Goal: Task Accomplishment & Management: Complete application form

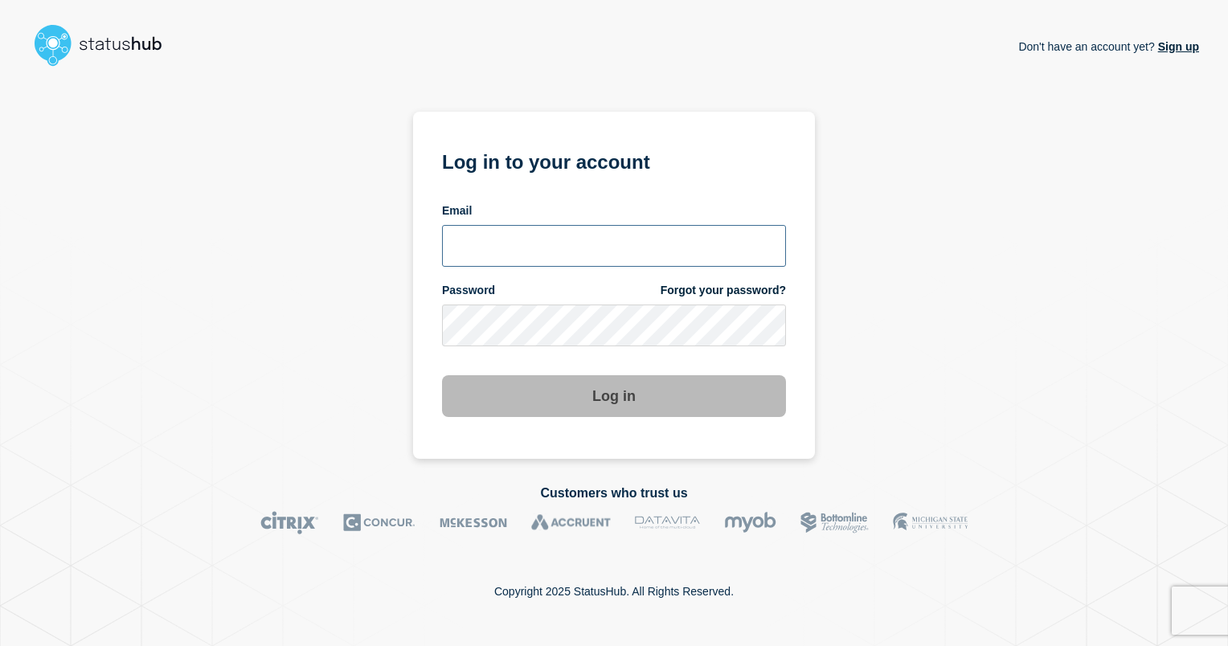
type input "ismaeel.kasper@kocho.co.uk"
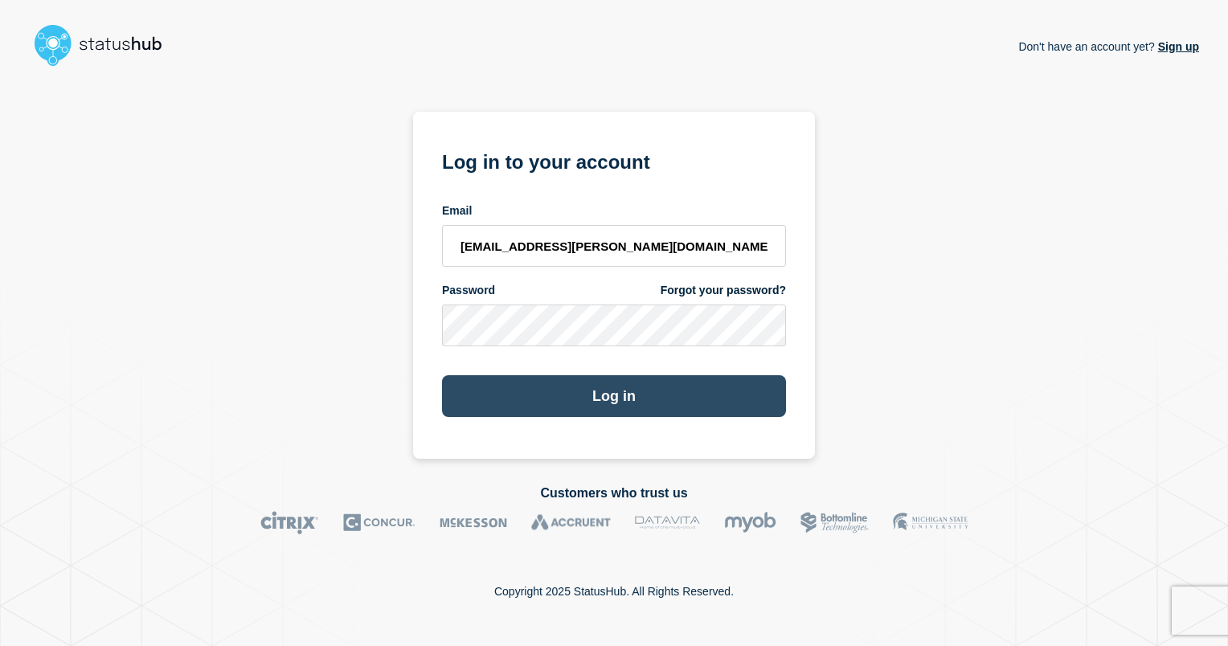
click at [623, 397] on button "Log in" at bounding box center [614, 396] width 344 height 42
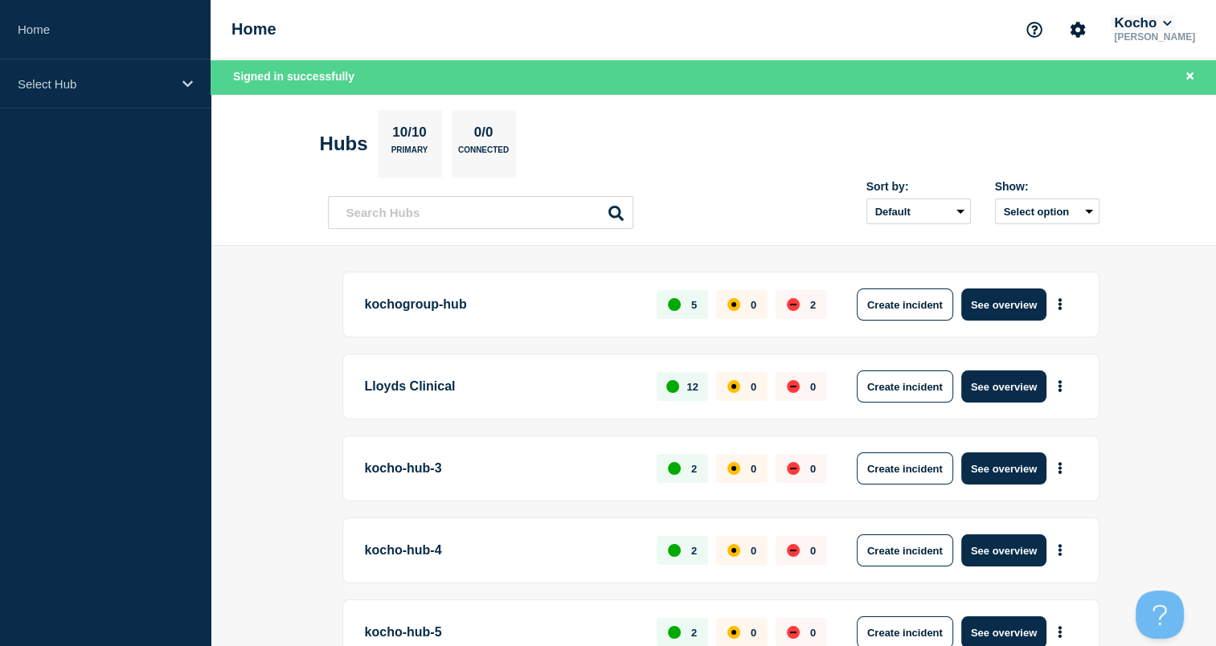
click at [1174, 27] on button "Kocho" at bounding box center [1141, 23] width 63 height 16
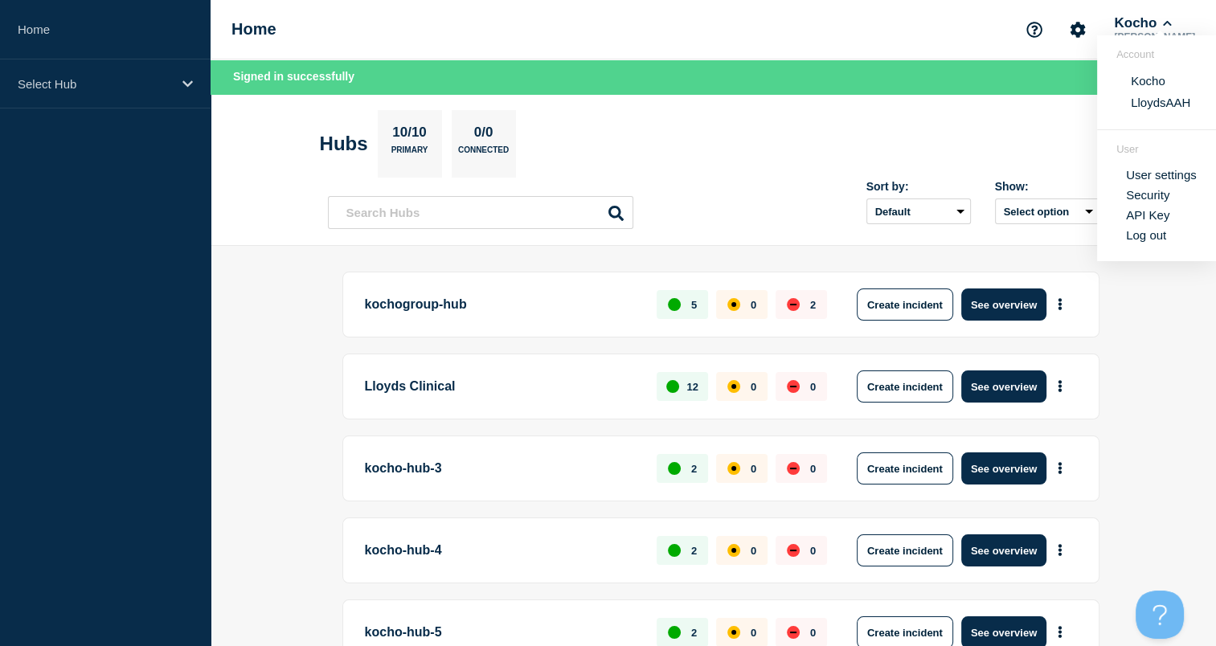
click at [1140, 100] on button "LloydsAAH" at bounding box center [1160, 102] width 69 height 15
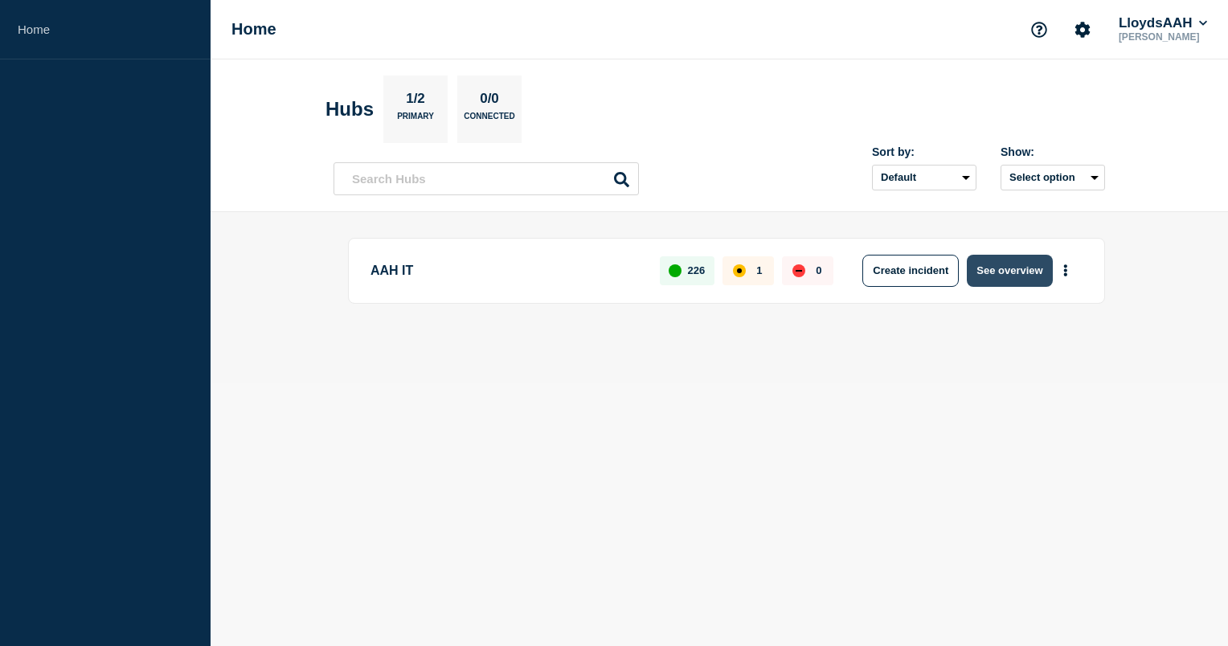
click at [981, 272] on button "See overview" at bounding box center [1009, 271] width 85 height 32
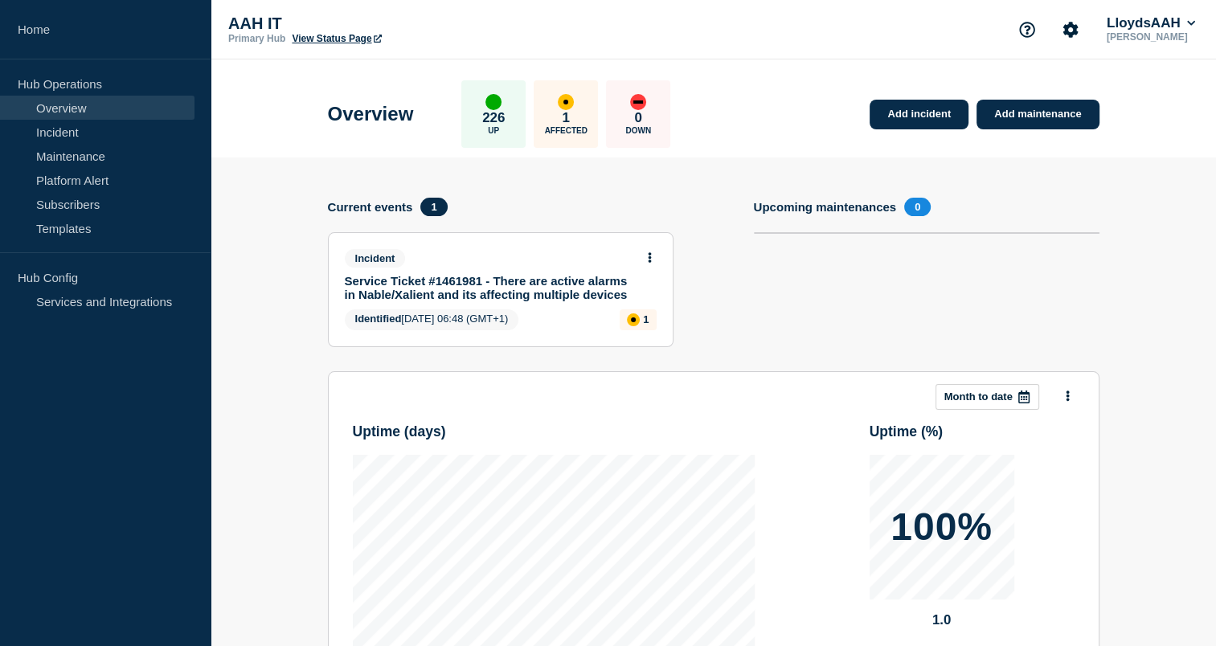
click at [574, 284] on link "Service Ticket #1461981 - There are active alarms in Nable/Xalient and its affe…" at bounding box center [490, 287] width 290 height 27
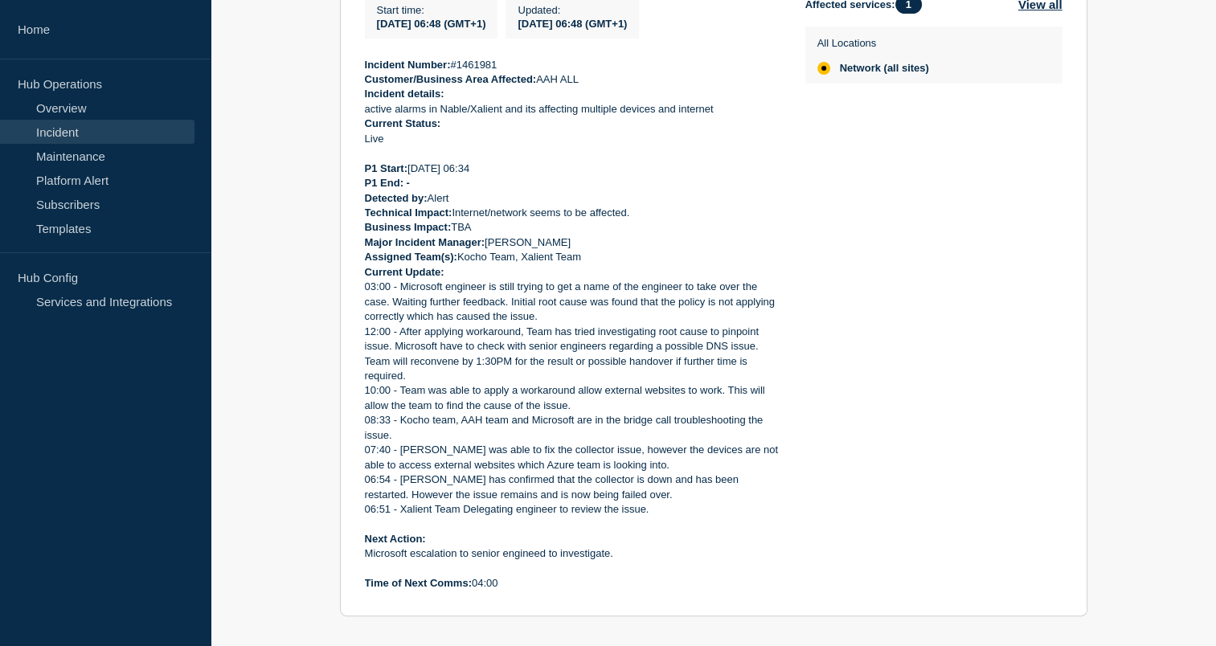
scroll to position [446, 0]
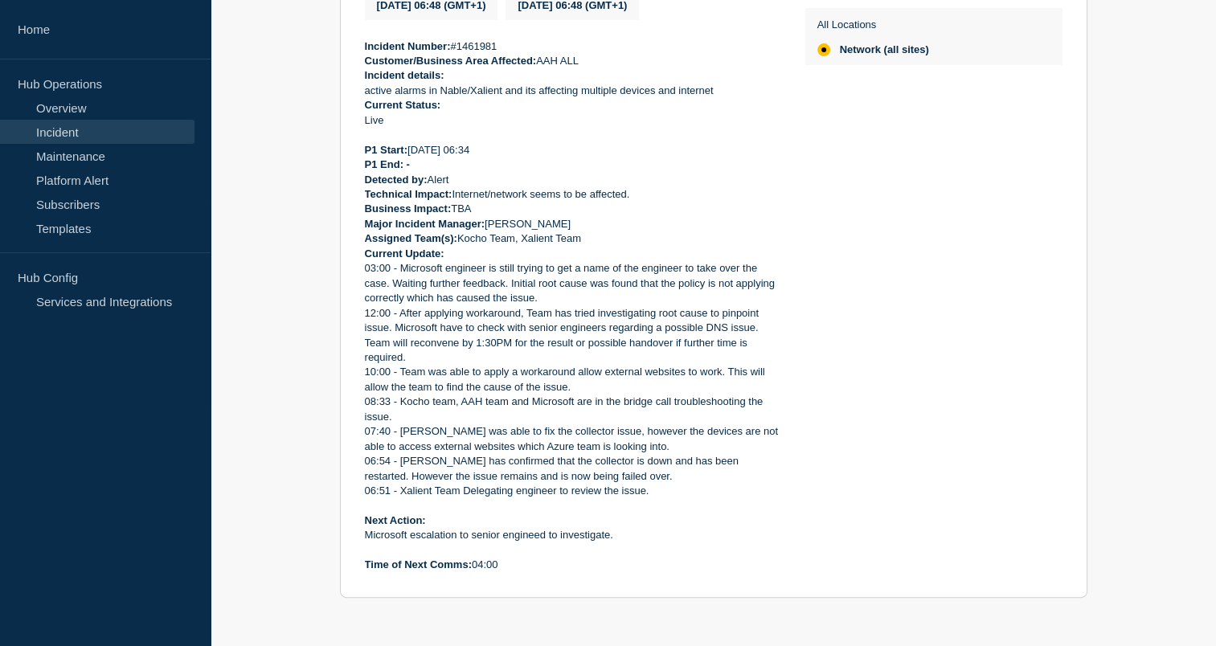
click at [1160, 490] on div "Back Back to Incidents Update incident Identified Service Ticket #1461981 - The…" at bounding box center [712, 212] width 1005 height 819
click at [891, 541] on div "Affected services: 1 View all All Locations Network (all sites)" at bounding box center [933, 275] width 257 height 596
click at [815, 559] on div "Affected services: 1 View all All Locations Network (all sites)" at bounding box center [933, 275] width 257 height 596
click at [689, 289] on p "03:00 - Microsoft engineer is still trying to get a name of the engineer to tak…" at bounding box center [572, 283] width 415 height 44
click at [664, 484] on p "06:54 - Xalient has confirmed that the collector is down and has been restarted…" at bounding box center [572, 469] width 415 height 30
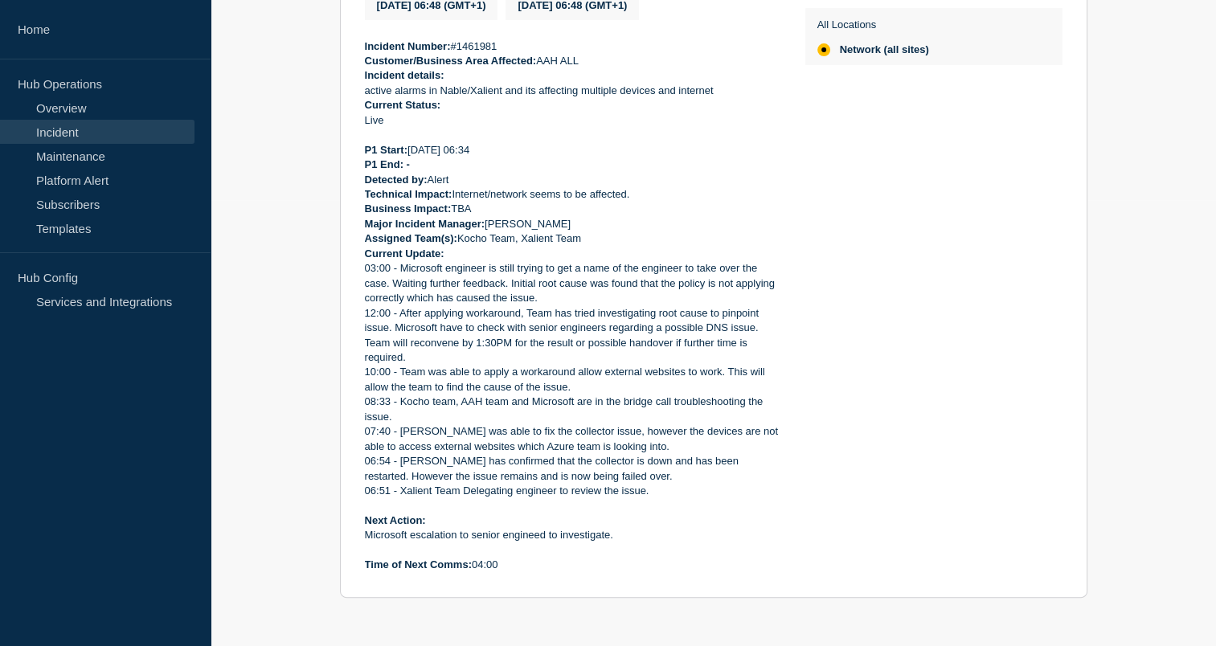
click at [214, 525] on div "Back Back to Incidents Update incident Identified Service Ticket #1461981 - The…" at bounding box center [712, 212] width 1005 height 819
click at [195, 554] on aside "Home Hub Operations Overview Incident Maintenance Platform Alert Subscribers Te…" at bounding box center [105, 323] width 210 height 646
drag, startPoint x: 738, startPoint y: 480, endPoint x: 685, endPoint y: 485, distance: 53.2
click at [685, 484] on p "06:54 - Xalient has confirmed that the collector is down and has been restarted…" at bounding box center [572, 469] width 415 height 30
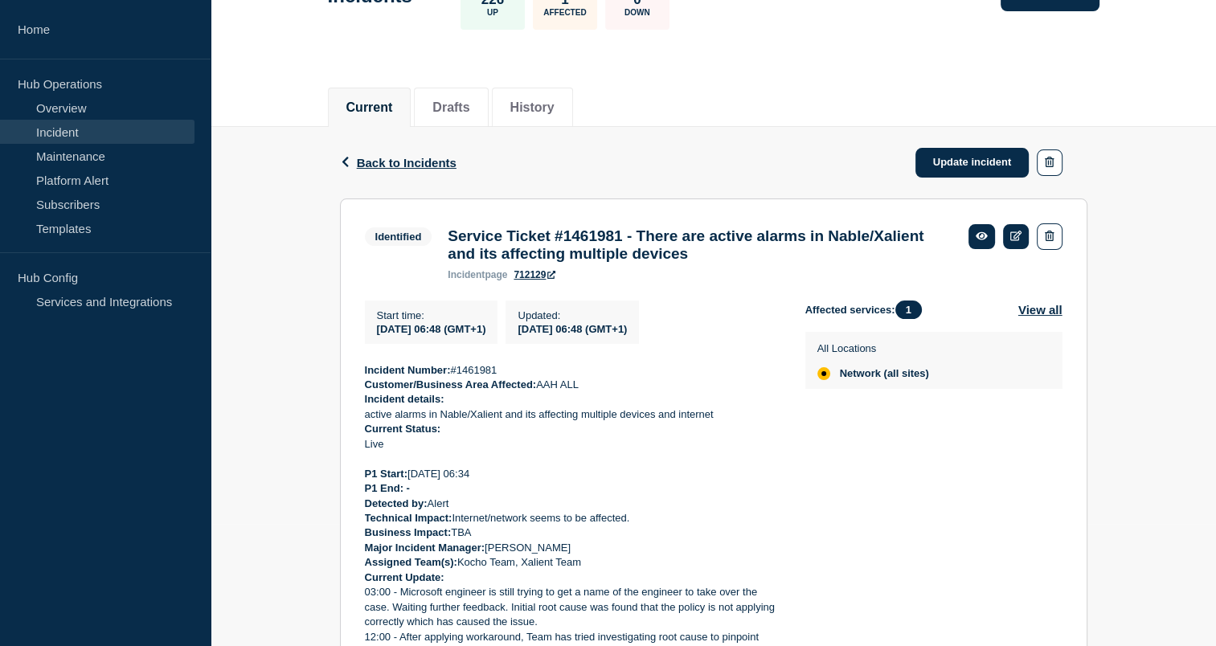
scroll to position [122, 0]
click at [684, 511] on p "Detected by: Alert" at bounding box center [572, 504] width 415 height 14
click at [111, 556] on aside "Home Hub Operations Overview Incident Maintenance Platform Alert Subscribers Te…" at bounding box center [105, 323] width 210 height 646
click at [186, 588] on aside "Home Hub Operations Overview Incident Maintenance Platform Alert Subscribers Te…" at bounding box center [105, 323] width 210 height 646
click at [582, 537] on p "Business Impact: TBA" at bounding box center [572, 532] width 415 height 14
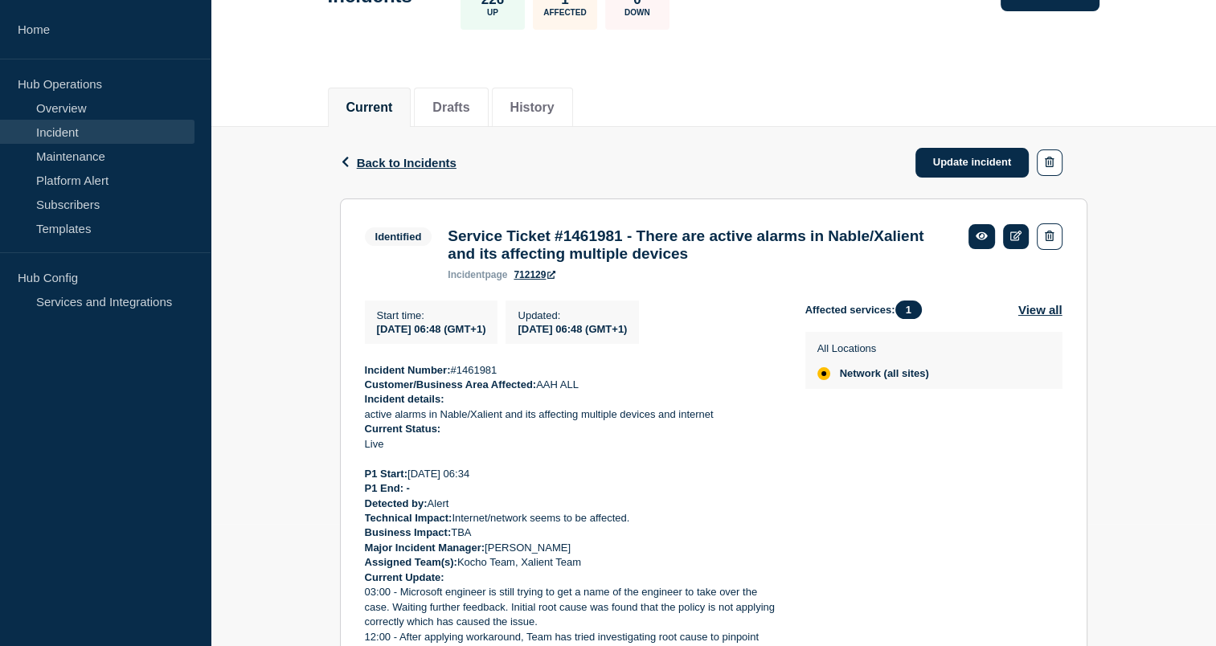
drag, startPoint x: 613, startPoint y: 557, endPoint x: 559, endPoint y: 561, distance: 54.0
click at [559, 555] on p "Major Incident Manager: Alan Capistrano" at bounding box center [572, 548] width 415 height 14
click at [552, 540] on p "Business Impact: TBA" at bounding box center [572, 532] width 415 height 14
click at [566, 540] on p "Business Impact: TBA" at bounding box center [572, 532] width 415 height 14
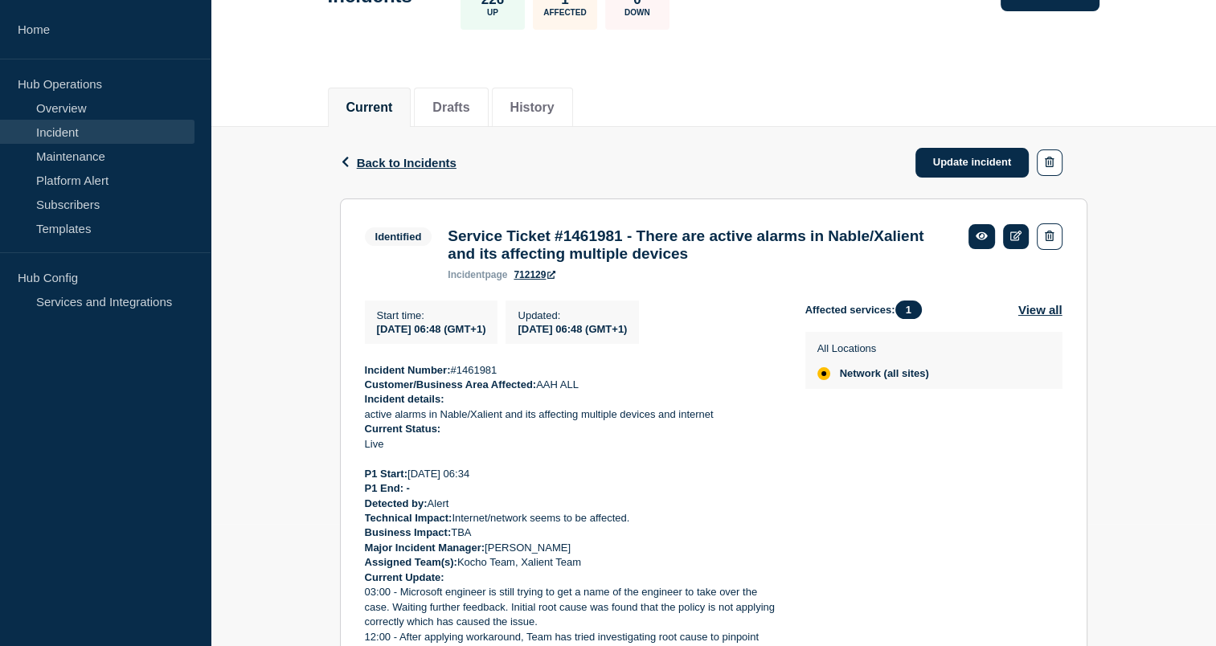
click at [433, 554] on strong "Major Incident Manager:" at bounding box center [425, 548] width 121 height 12
click at [96, 575] on aside "Home Hub Operations Overview Incident Maintenance Platform Alert Subscribers Te…" at bounding box center [105, 323] width 210 height 646
click at [536, 491] on p "P1 End: -" at bounding box center [572, 488] width 415 height 14
drag, startPoint x: 569, startPoint y: 520, endPoint x: 526, endPoint y: 525, distance: 42.9
click at [526, 525] on p "Technical Impact: Internet/network seems to be affected." at bounding box center [572, 518] width 415 height 14
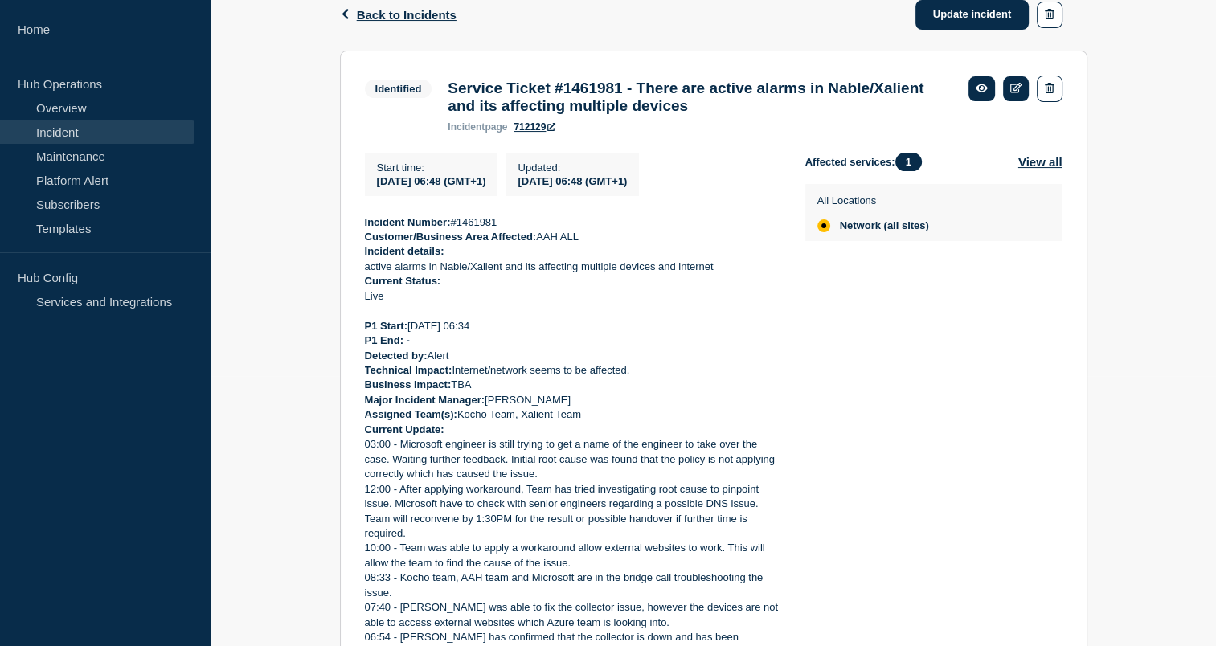
scroll to position [270, 0]
click at [560, 553] on p "10:00 - Team was able to apply a workaround allow external websites to work. Th…" at bounding box center [572, 556] width 415 height 30
click at [128, 598] on aside "Home Hub Operations Overview Incident Maintenance Platform Alert Subscribers Te…" at bounding box center [105, 323] width 210 height 646
click at [514, 504] on p "12:00 - After applying workaround, Team has tried investigating root cause to p…" at bounding box center [572, 511] width 415 height 59
drag, startPoint x: 578, startPoint y: 521, endPoint x: 537, endPoint y: 527, distance: 41.4
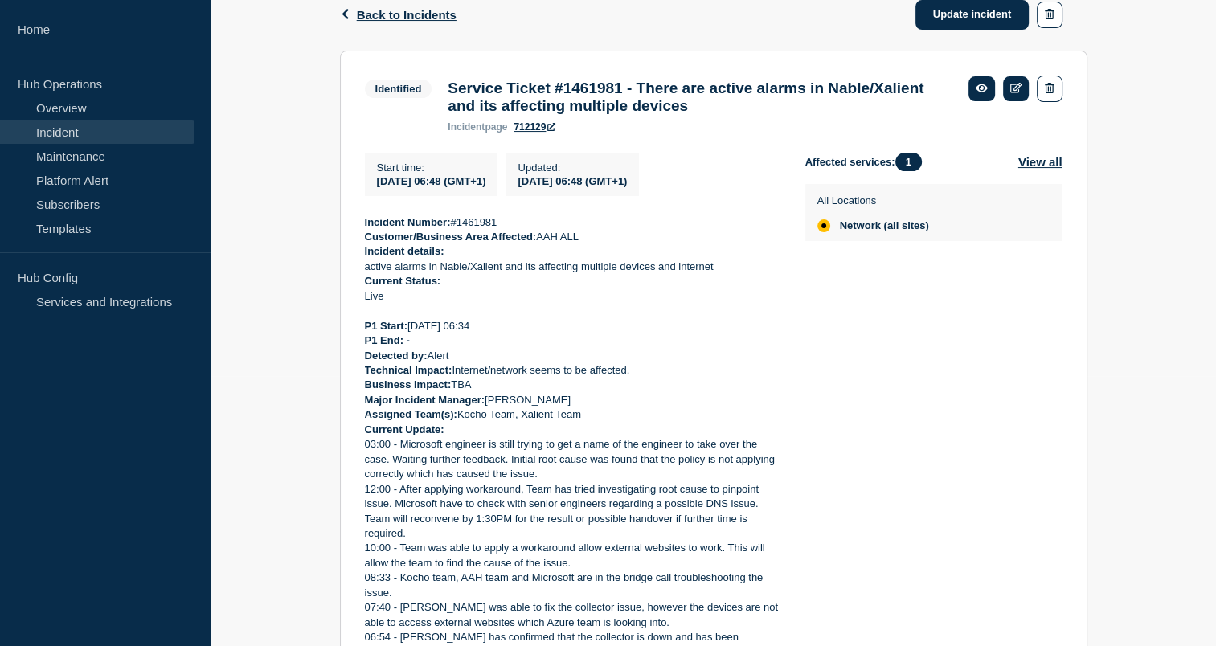
click at [537, 527] on p "12:00 - After applying workaround, Team has tried investigating root cause to p…" at bounding box center [572, 511] width 415 height 59
click at [1126, 581] on div "Back Back to Incidents Update incident Identified Service Ticket #1461981 - The…" at bounding box center [712, 388] width 1005 height 819
click at [685, 481] on p "03:00 - Microsoft engineer is still trying to get a name of the engineer to tak…" at bounding box center [572, 459] width 415 height 44
drag, startPoint x: 756, startPoint y: 406, endPoint x: 676, endPoint y: 415, distance: 80.9
click at [676, 407] on p "Major Incident Manager: Alan Capistrano" at bounding box center [572, 400] width 415 height 14
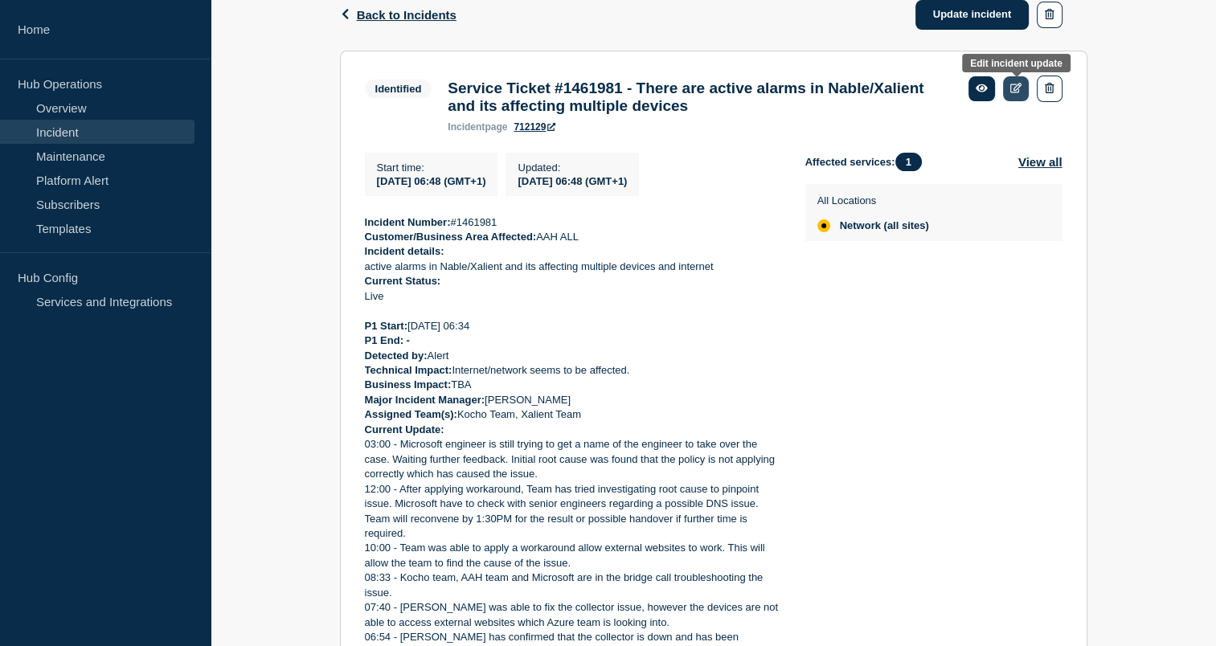
click at [1004, 87] on link at bounding box center [1016, 88] width 27 height 25
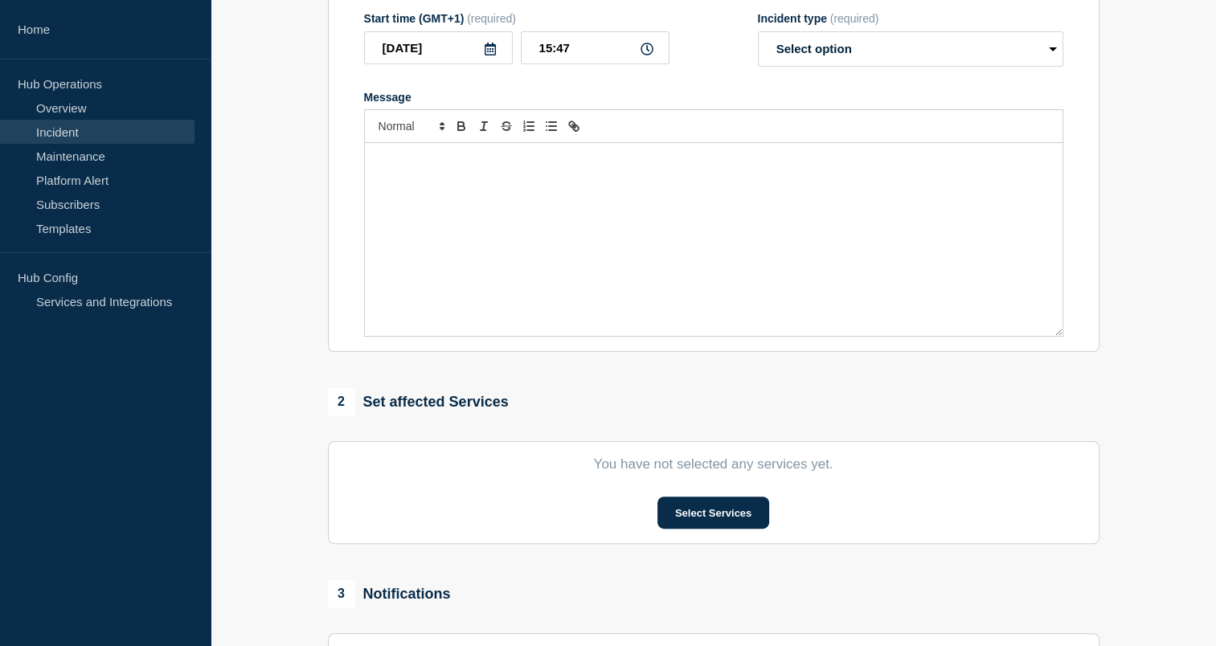
type input "Service Ticket #1461981 - There are active alarms in Nable/Xalient and its affe…"
type input "06:48"
select select "identified"
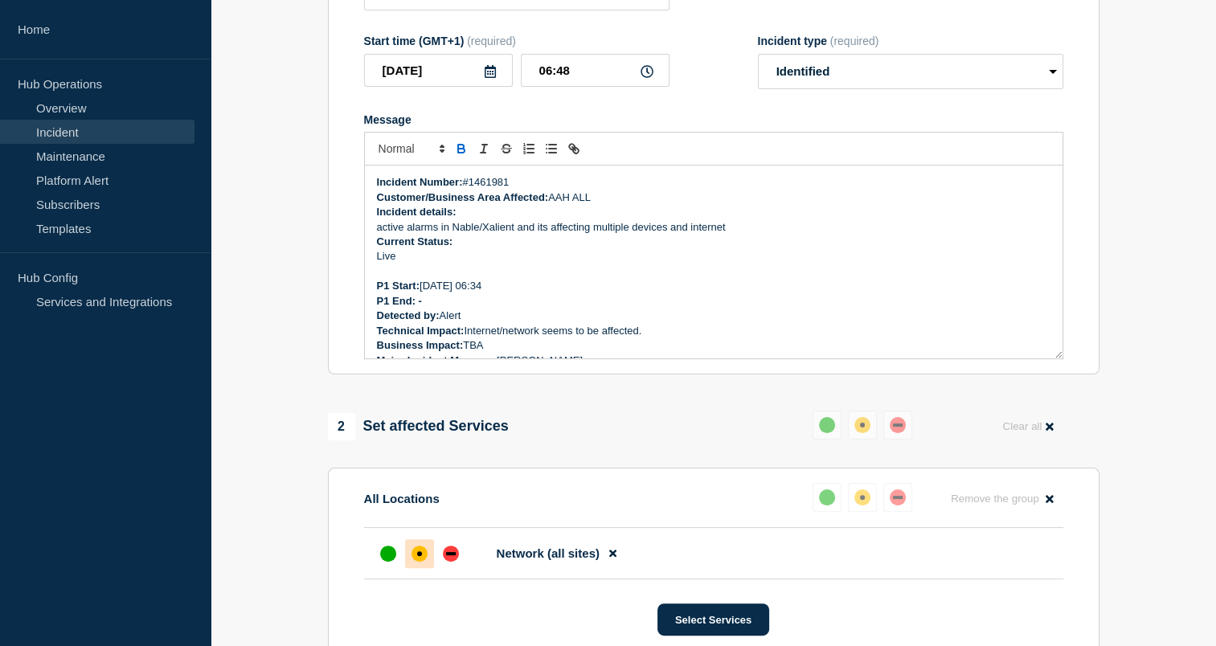
click at [662, 264] on p "Live" at bounding box center [713, 256] width 673 height 14
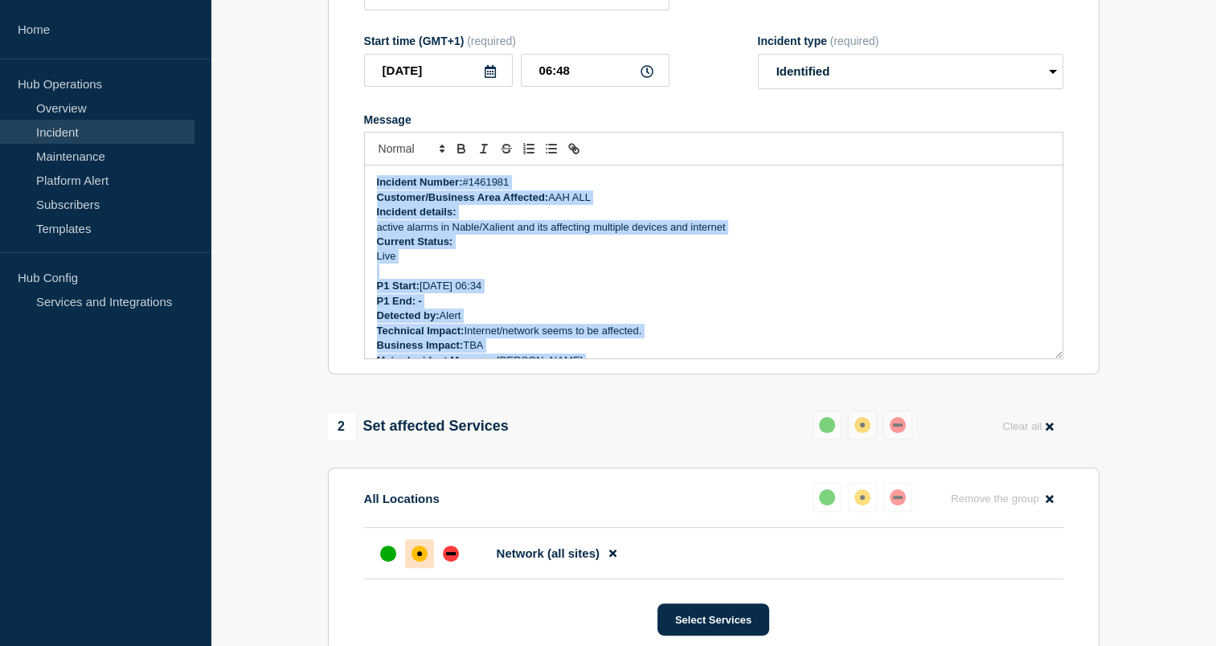
copy div "Incident Number: #1461981 Customer/Business Area Affected: AAH ALL Incident det…"
click at [1150, 286] on section "1 Provide details Title (required) Service Ticket #1461981 - There are active a…" at bounding box center [712, 393] width 1005 height 1004
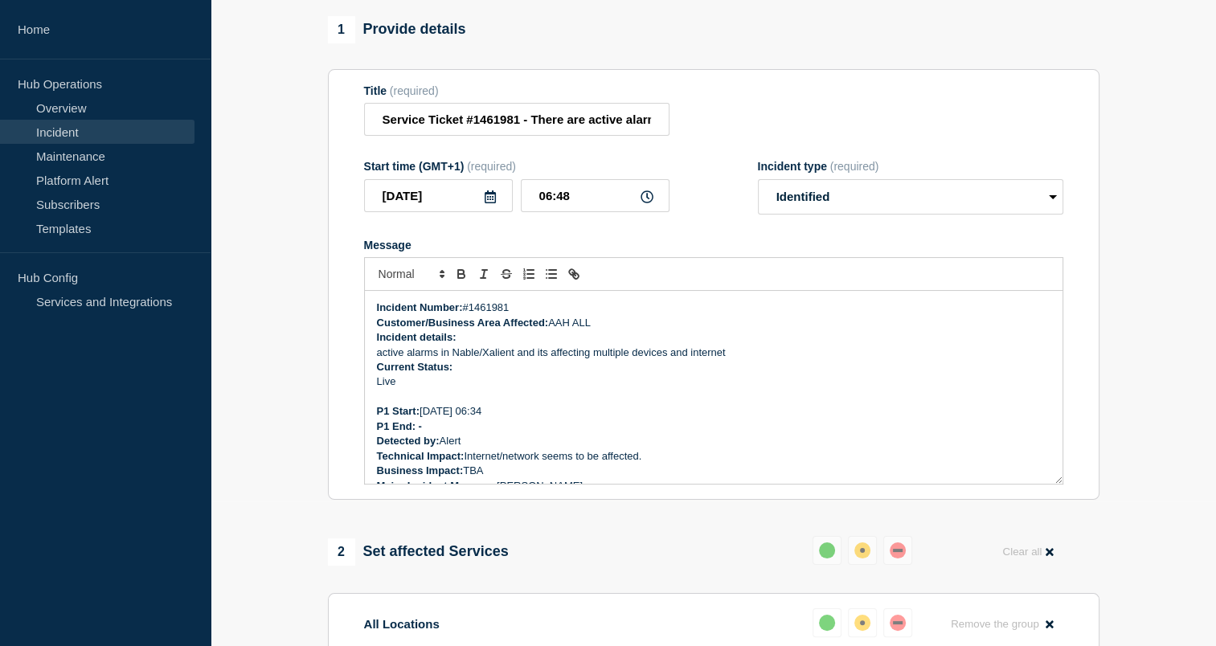
scroll to position [145, 0]
click at [511, 136] on input "Service Ticket #1461981 - There are active alarms in Nable/Xalient and its affe…" at bounding box center [516, 119] width 305 height 33
click at [666, 345] on p "Incident details:" at bounding box center [713, 337] width 673 height 14
drag, startPoint x: 723, startPoint y: 374, endPoint x: 634, endPoint y: 390, distance: 90.8
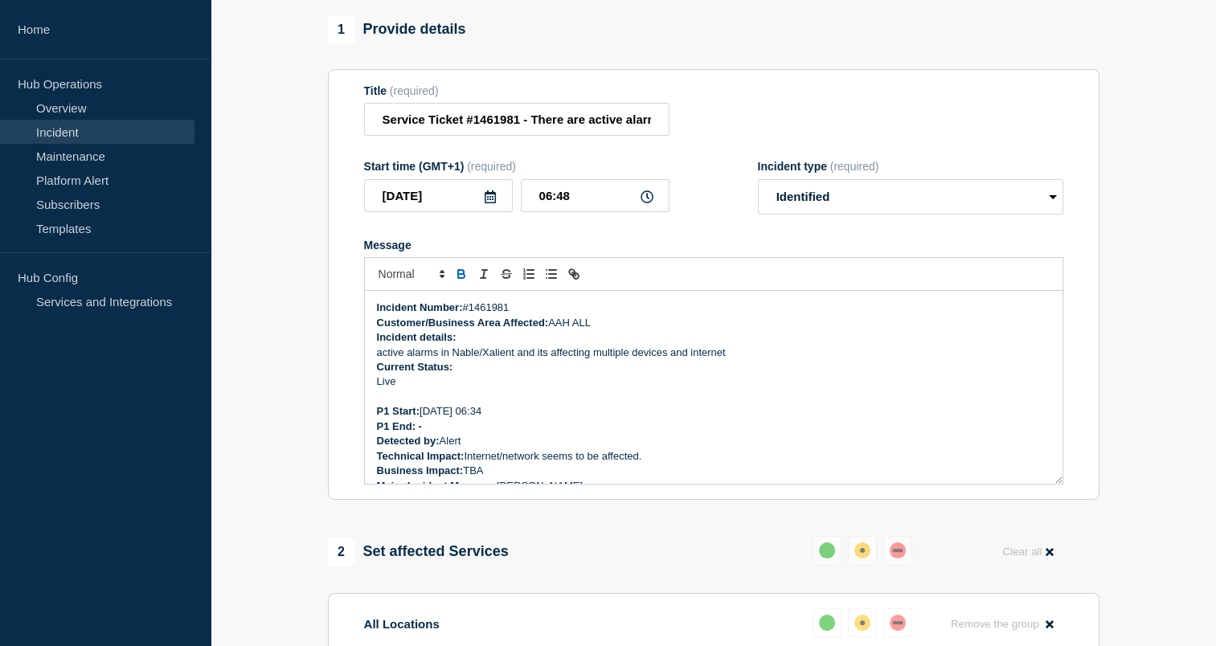
click at [634, 389] on p "Live" at bounding box center [713, 381] width 673 height 14
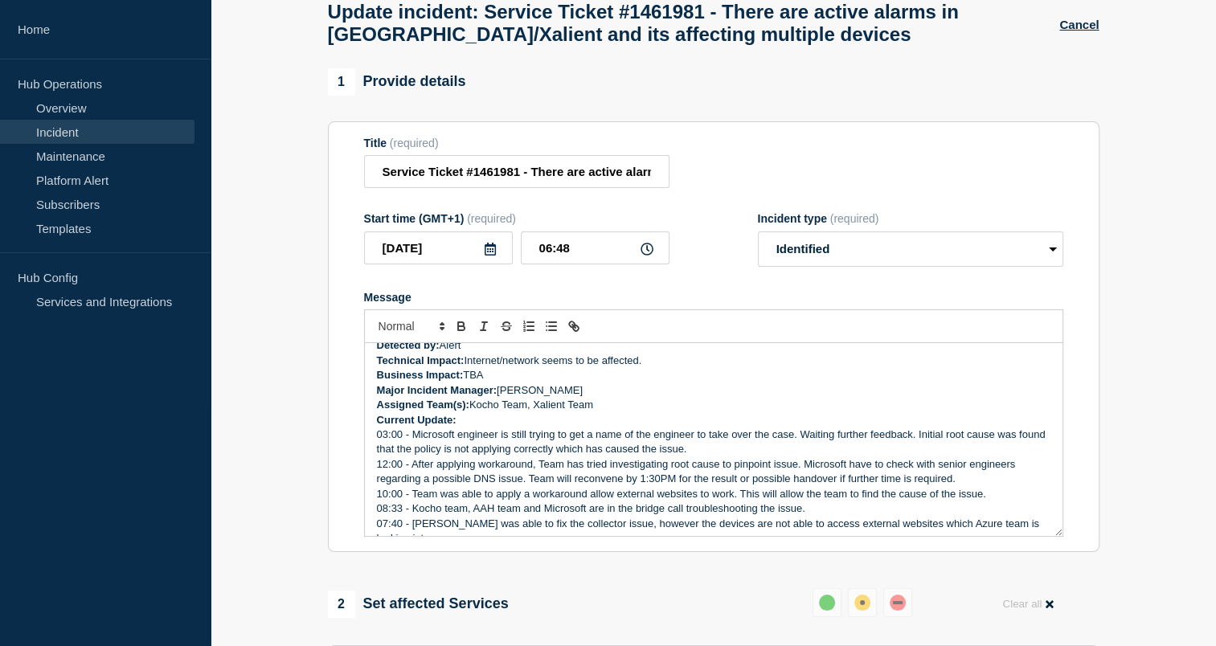
scroll to position [129, 0]
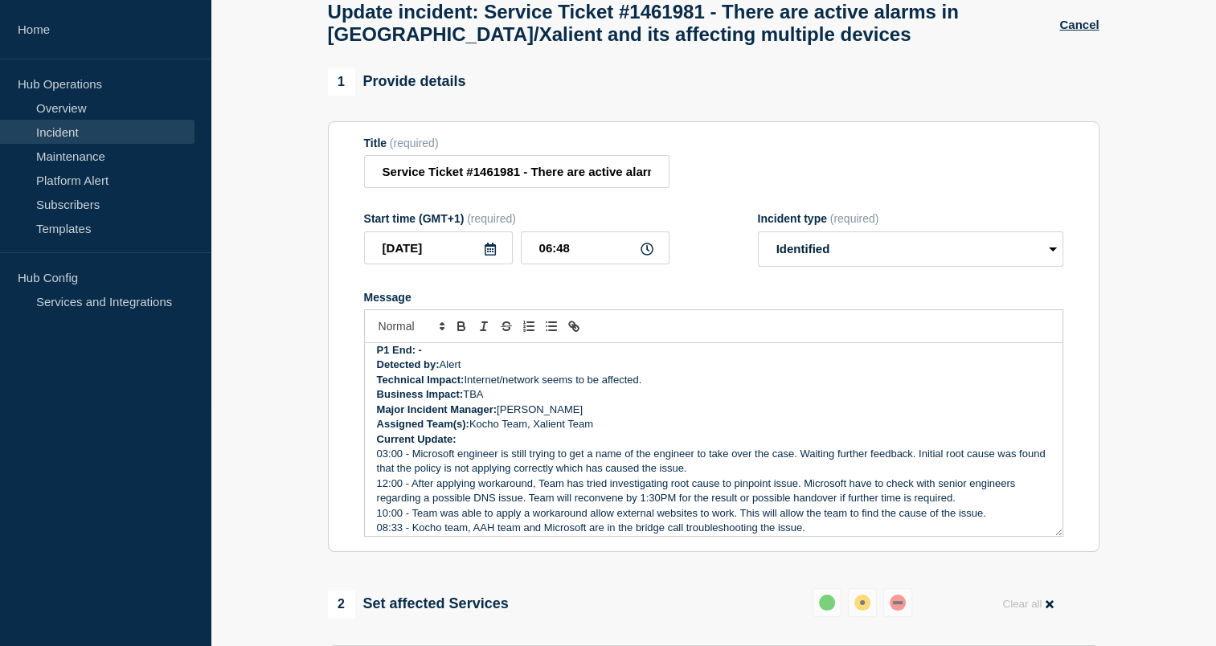
click at [598, 417] on p "Major Incident Manager: Alan Capistrano" at bounding box center [713, 410] width 673 height 14
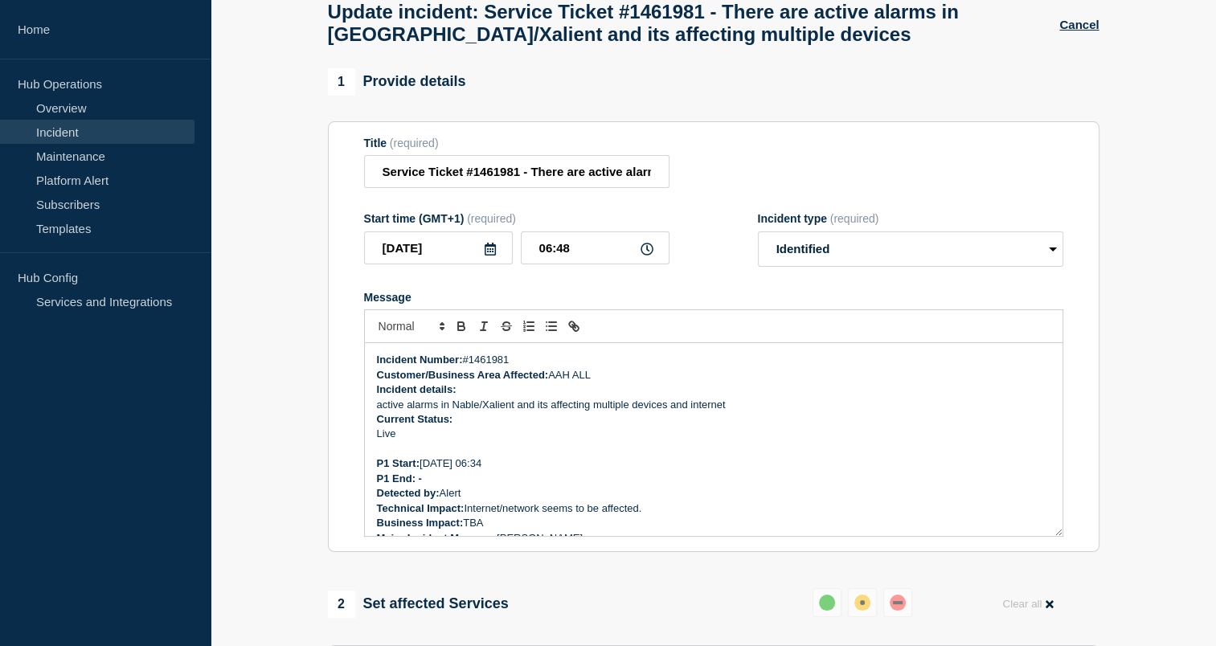
scroll to position [0, 0]
click at [598, 423] on p "Current Status:" at bounding box center [713, 419] width 673 height 14
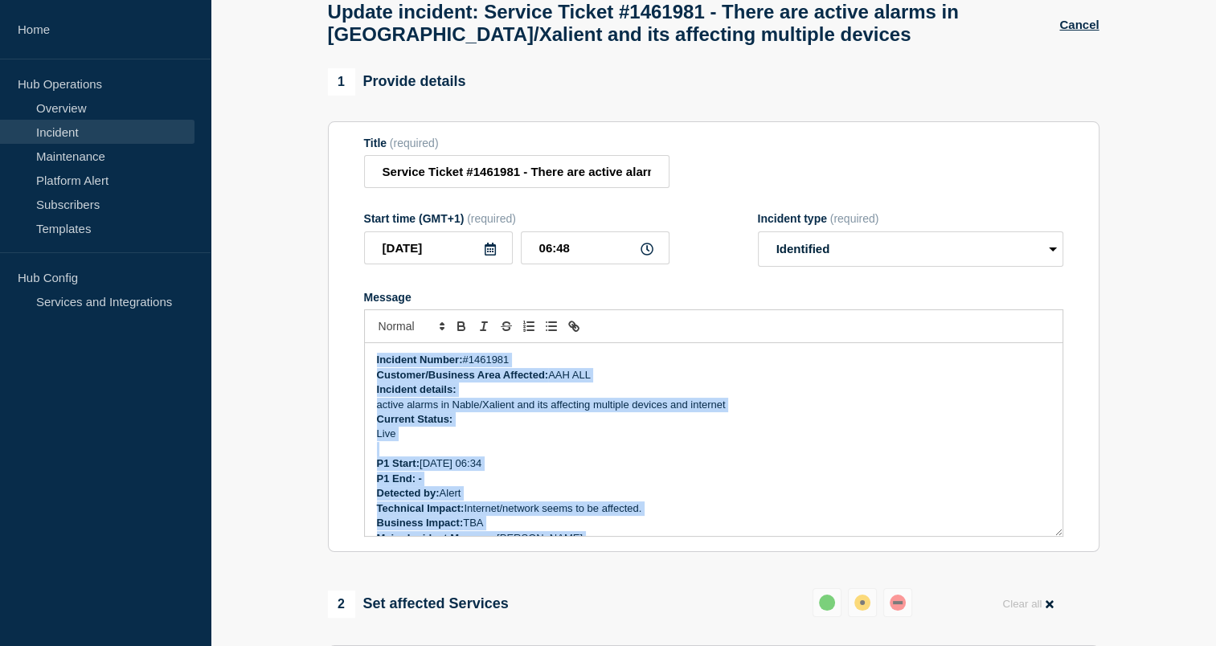
copy div "Incident Number: #1461981 Customer/Business Area Affected: AAH ALL Incident det…"
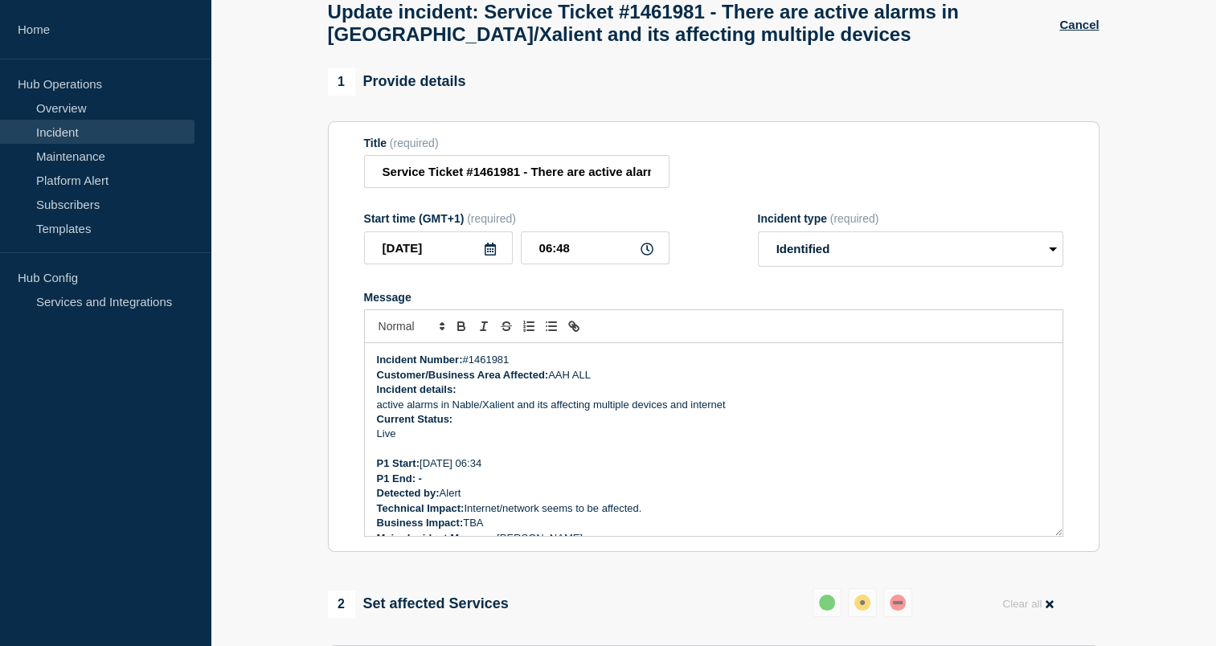
click at [746, 333] on div at bounding box center [713, 326] width 699 height 34
click at [768, 304] on div "Message" at bounding box center [713, 297] width 699 height 13
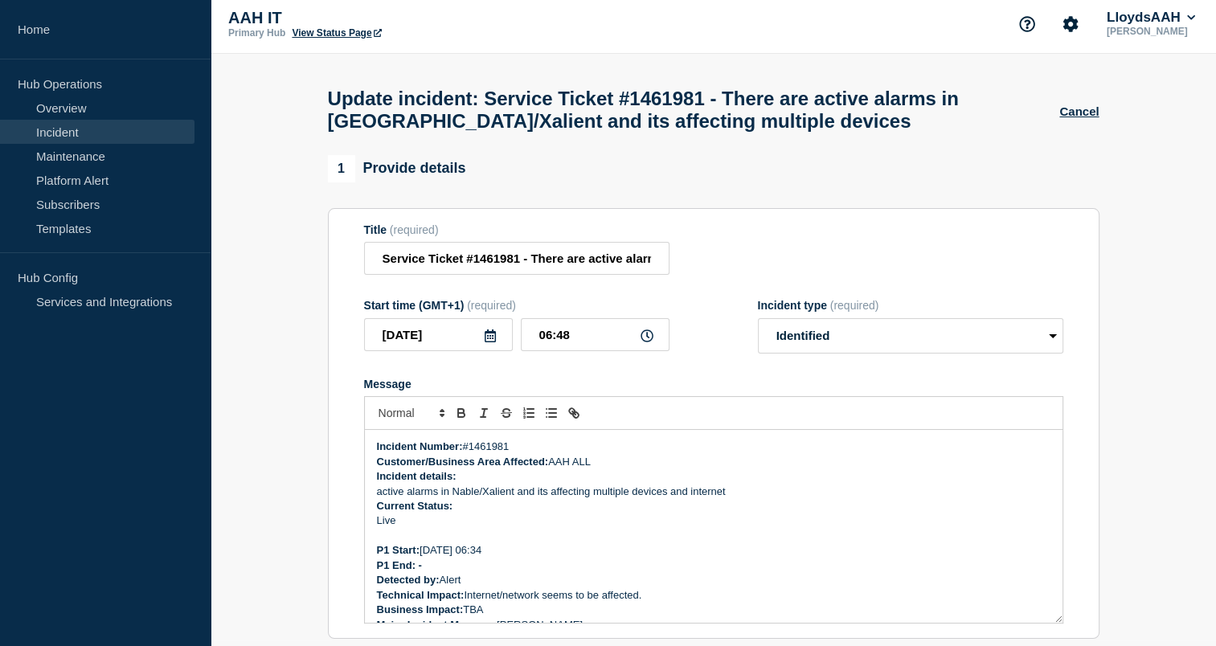
scroll to position [5, 0]
drag, startPoint x: 779, startPoint y: 398, endPoint x: 752, endPoint y: 388, distance: 29.2
click at [752, 388] on form "Title (required) Service Ticket #1461981 - There are active alarms in Nable/Xal…" at bounding box center [713, 424] width 699 height 401
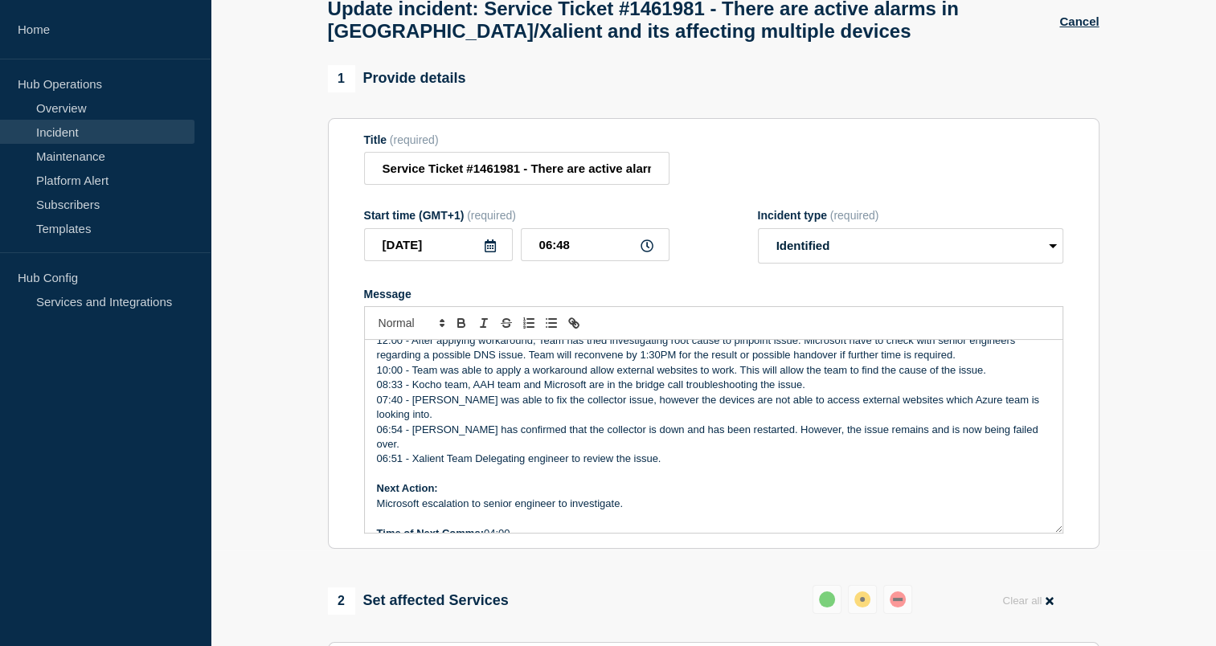
scroll to position [268, 0]
click at [498, 527] on p "Time of Next Comms: 04:00" at bounding box center [713, 534] width 673 height 14
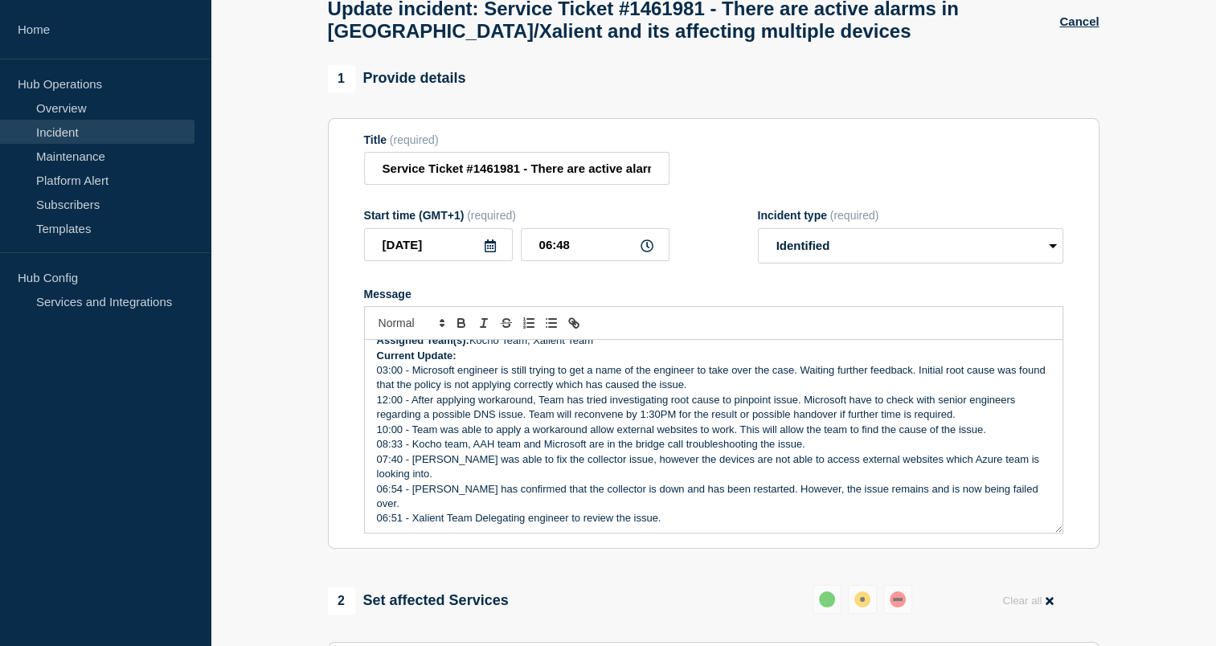
scroll to position [204, 0]
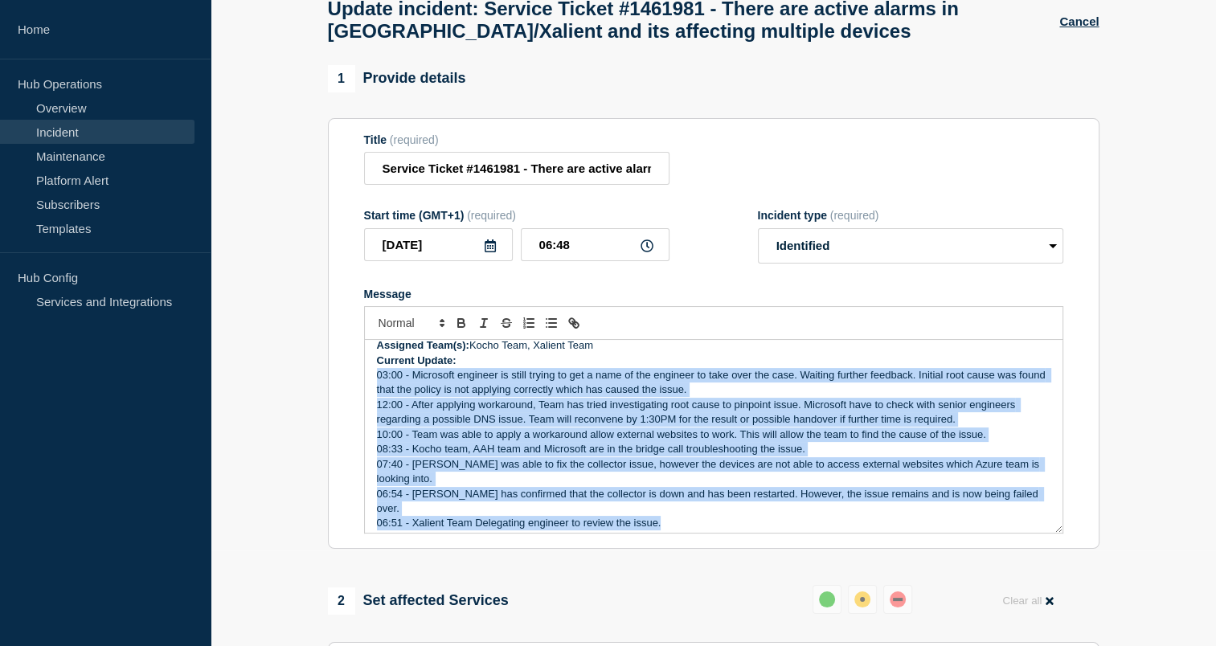
drag, startPoint x: 375, startPoint y: 388, endPoint x: 663, endPoint y: 514, distance: 314.1
click at [663, 514] on div "Incident Number: #1461981 Customer/Business Area Affected: AAH ALL Incident det…" at bounding box center [713, 436] width 697 height 193
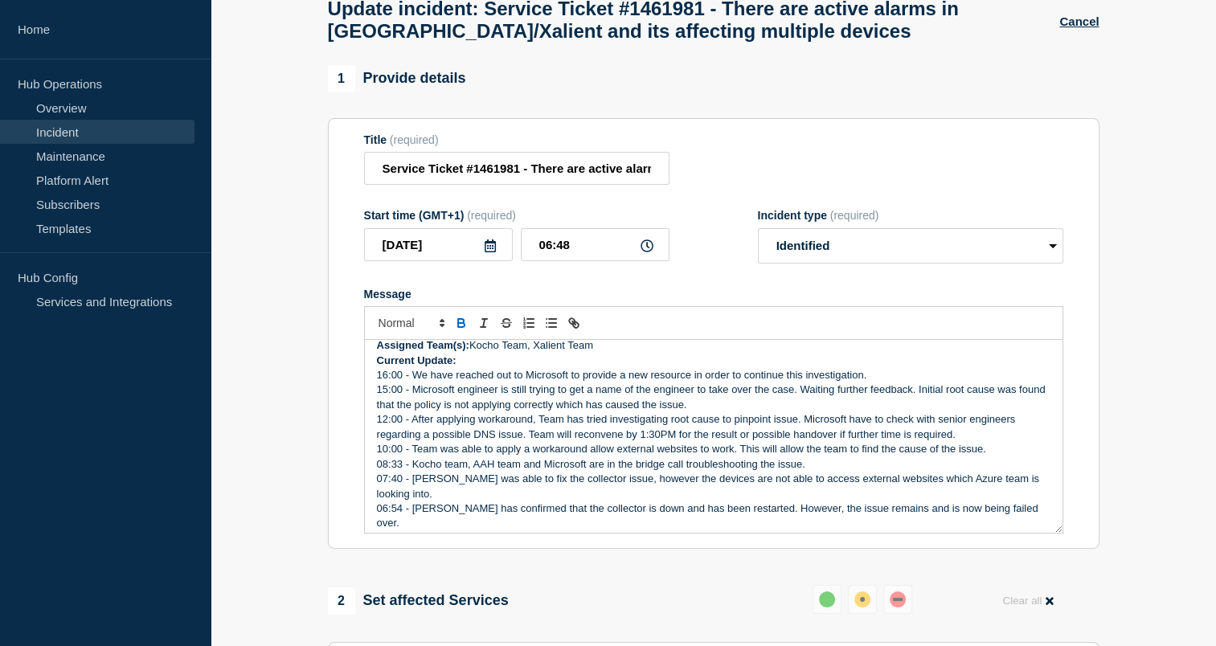
scroll to position [244, 0]
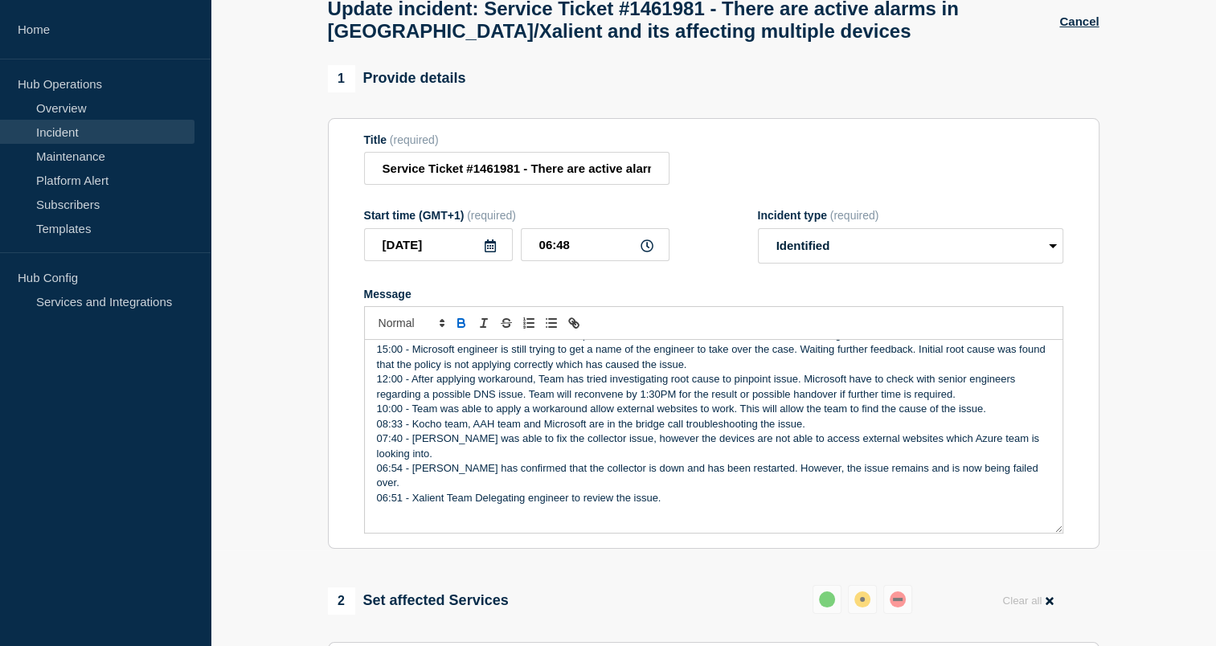
click at [534, 521] on p "Message" at bounding box center [713, 528] width 673 height 14
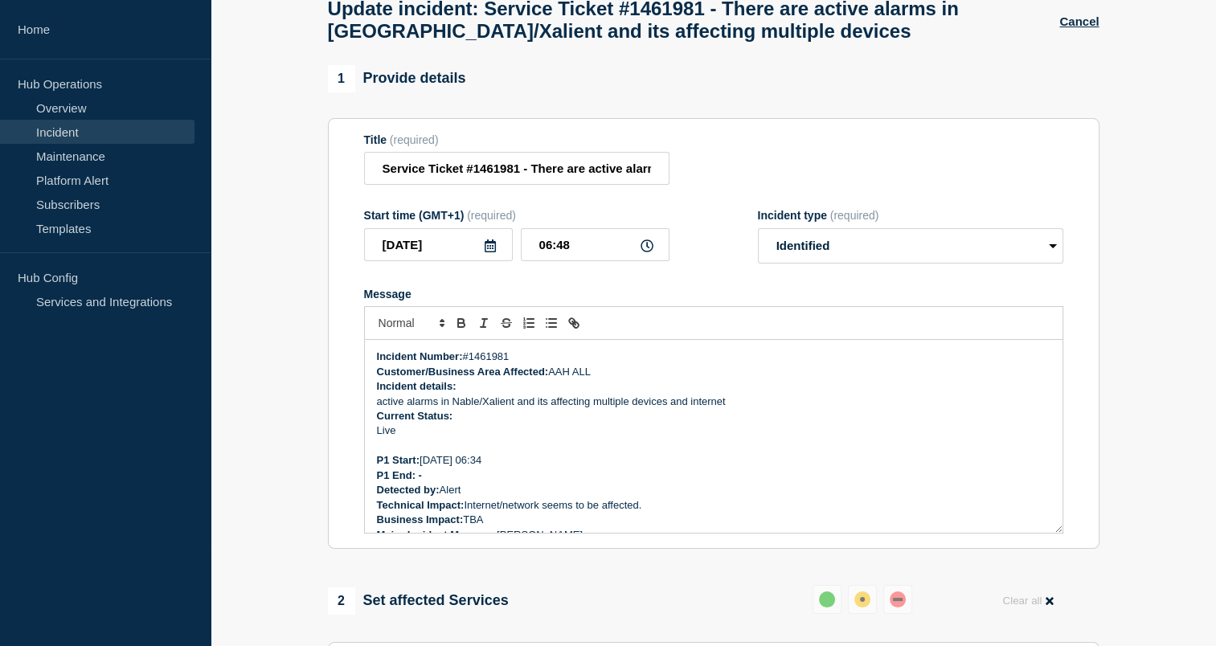
scroll to position [2, 0]
click at [382, 407] on p "active alarms in Nable/Xalient and its affecting multiple devices and internet" at bounding box center [713, 400] width 673 height 14
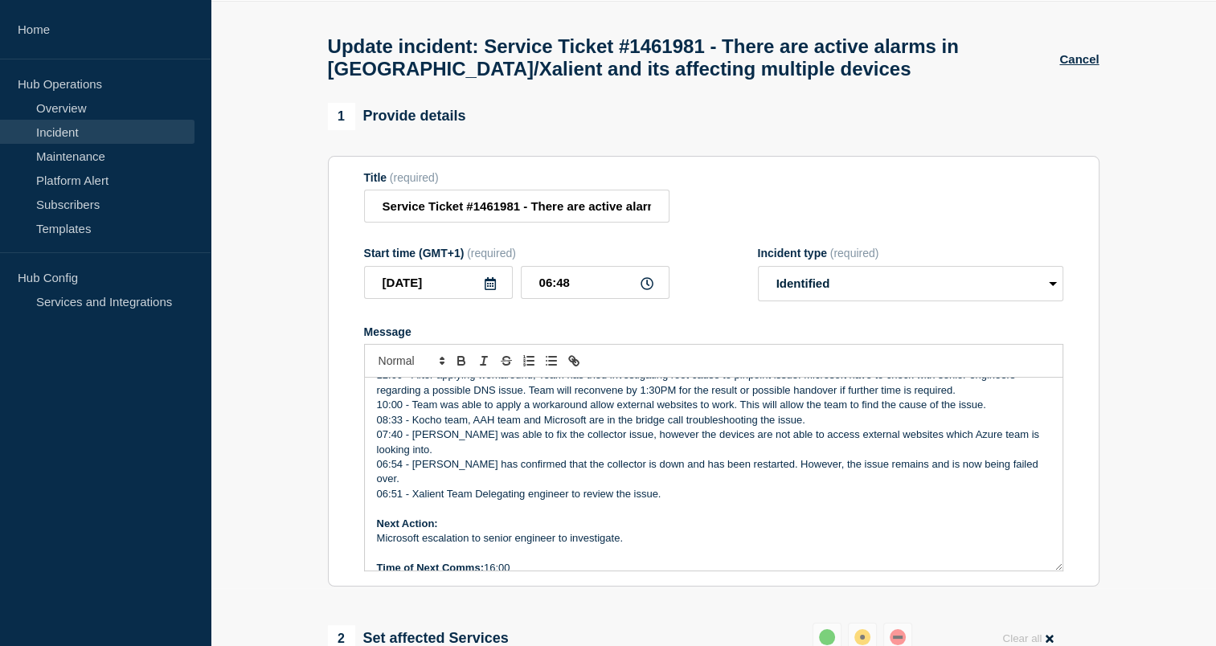
scroll to position [25, 0]
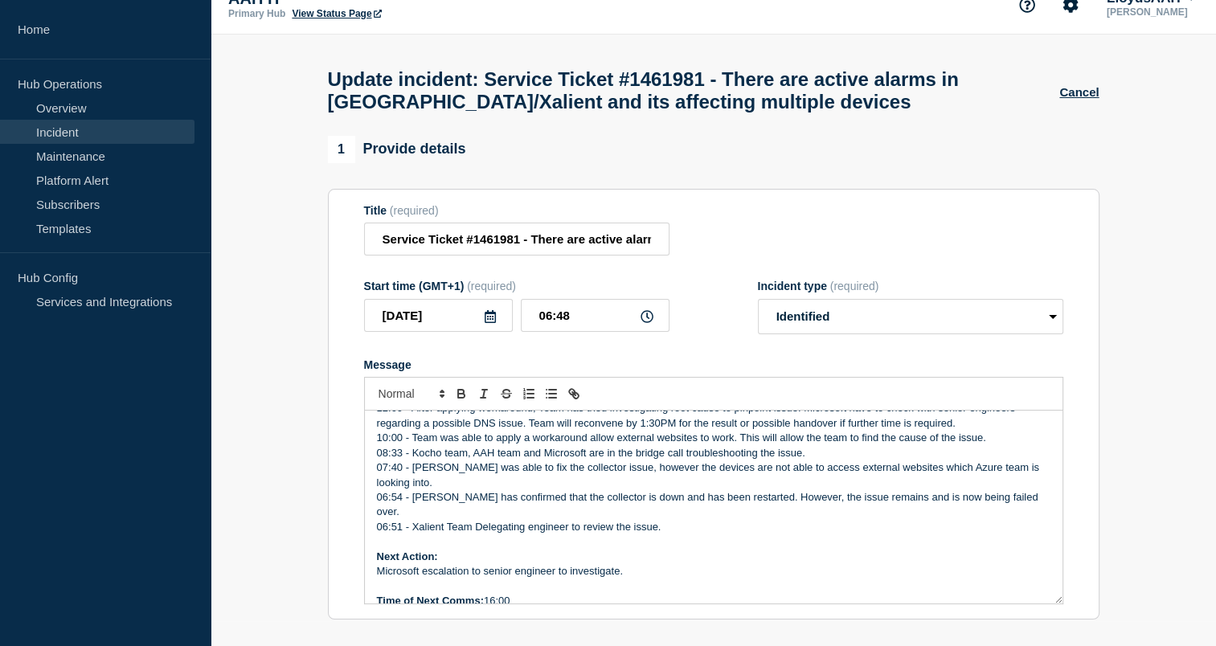
click at [582, 348] on form "Title (required) Service Ticket #1461981 - There are active alarms in Nable/Xal…" at bounding box center [713, 404] width 699 height 401
click at [694, 490] on p "07:40 - Xalient was able to fix the collector issue, however the devices are no…" at bounding box center [713, 475] width 673 height 30
drag, startPoint x: 689, startPoint y: 549, endPoint x: 656, endPoint y: 545, distance: 33.2
click at [656, 545] on div "Incident Number: #1461981 Customer/Business Area Affected: AAH ALL Incident det…" at bounding box center [713, 507] width 697 height 193
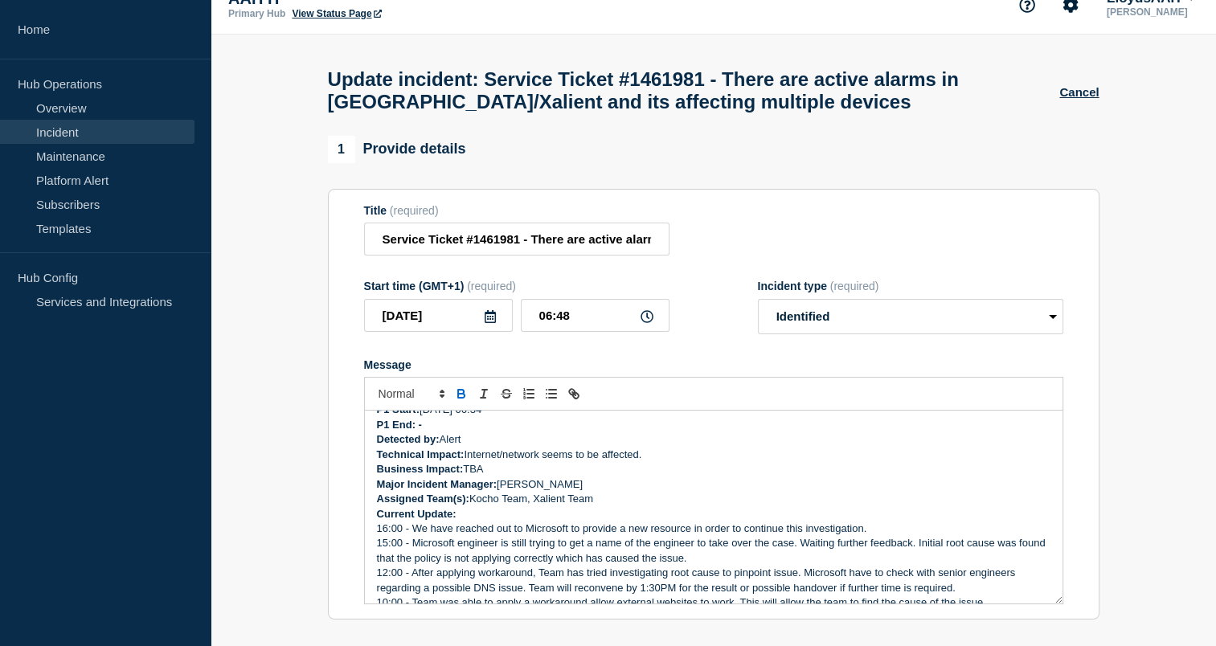
scroll to position [121, 0]
click at [868, 536] on p "16:00 - We have reached out to Microsoft to provide a new resource in order to …" at bounding box center [713, 528] width 673 height 14
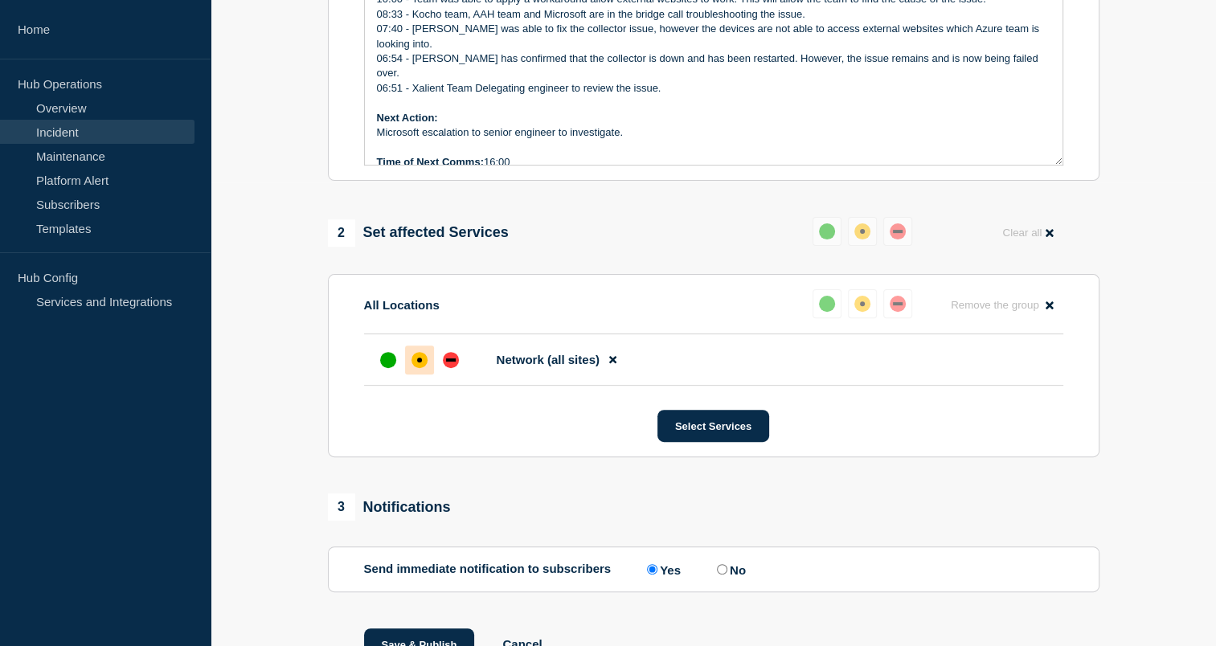
scroll to position [554, 0]
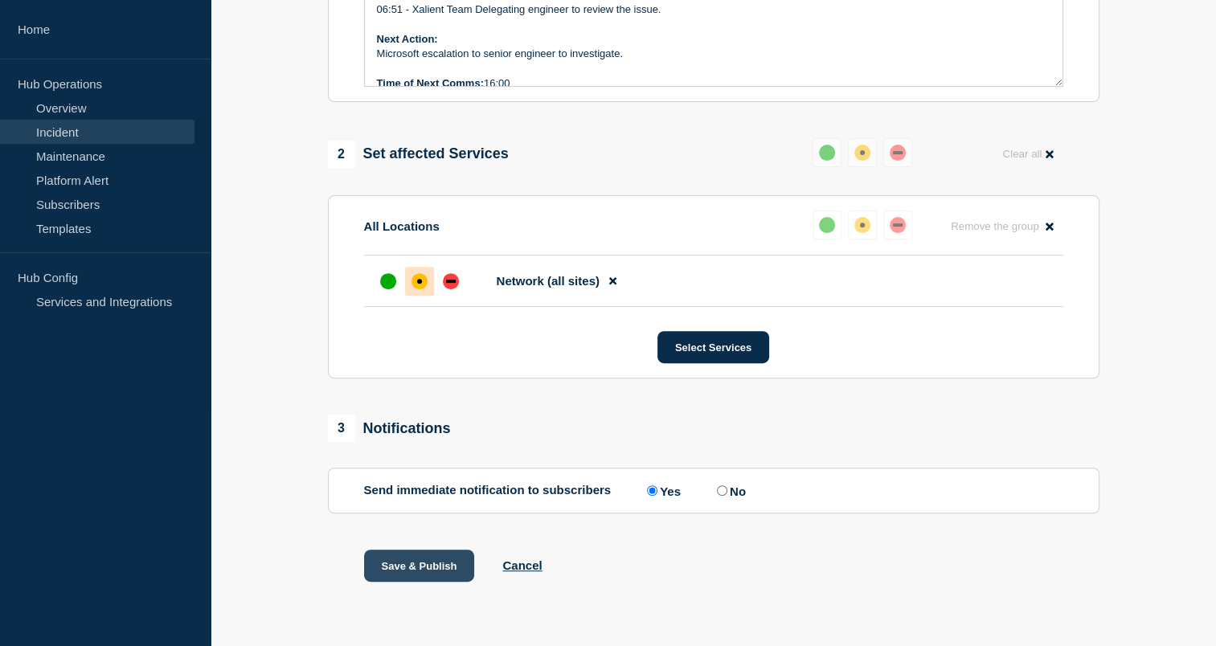
click at [413, 559] on button "Save & Publish" at bounding box center [419, 566] width 111 height 32
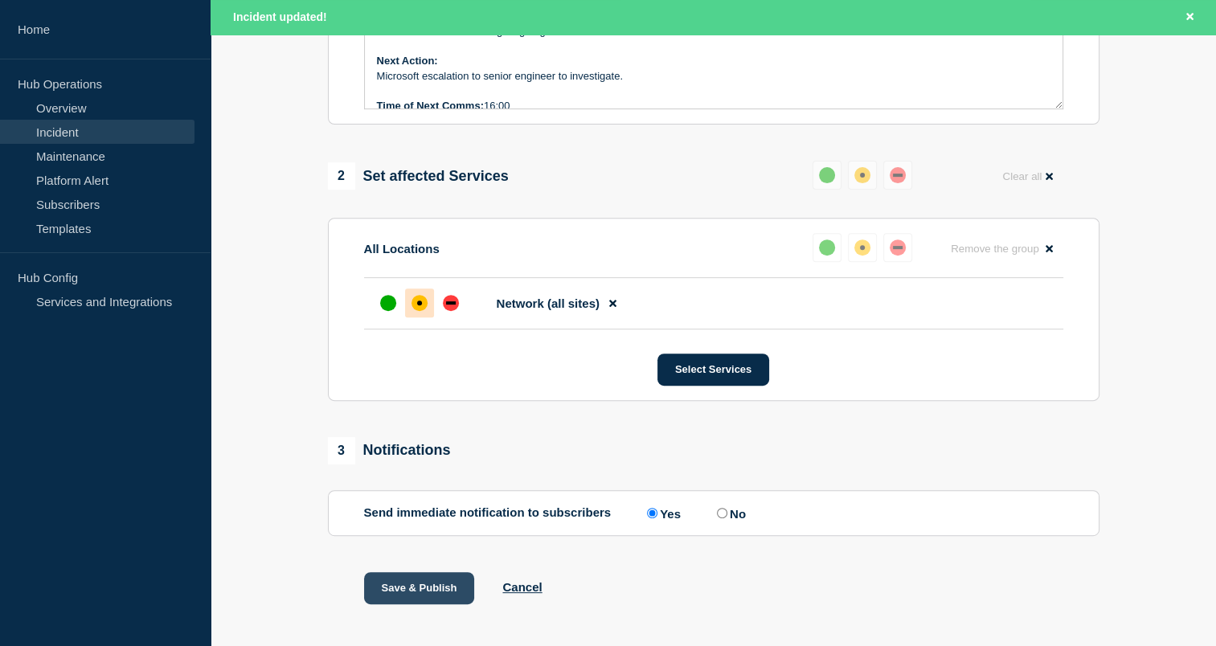
scroll to position [588, 0]
